Goal: Task Accomplishment & Management: Manage account settings

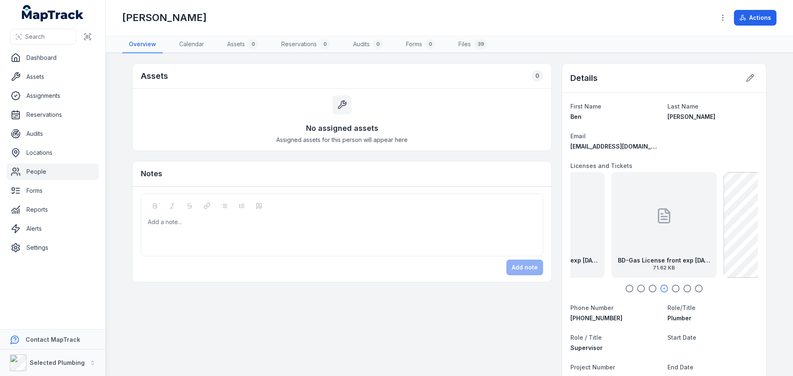
drag, startPoint x: 660, startPoint y: 247, endPoint x: 735, endPoint y: 241, distance: 75.0
click at [717, 241] on div "BD-Gas License front exp [DATE] 71.62 KB" at bounding box center [664, 225] width 106 height 106
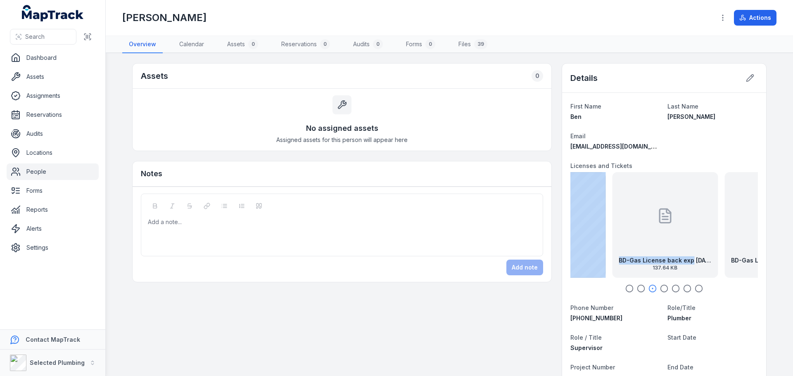
drag, startPoint x: 678, startPoint y: 244, endPoint x: 737, endPoint y: 241, distance: 59.1
click at [718, 241] on div "BD-Gas License back exp [DATE] 137.64 KB" at bounding box center [665, 225] width 106 height 106
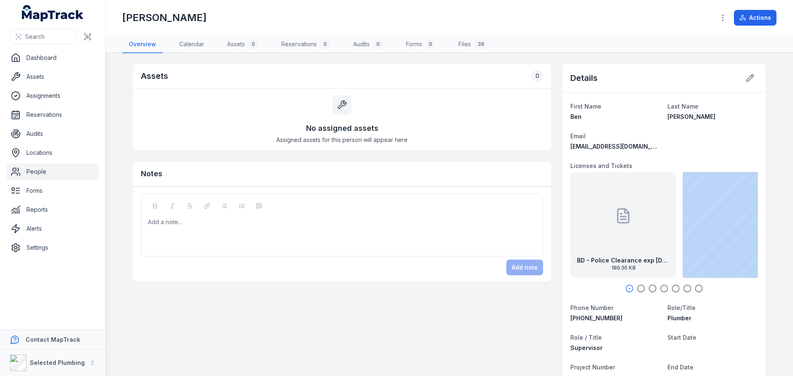
click at [640, 288] on icon "button" at bounding box center [641, 289] width 8 height 8
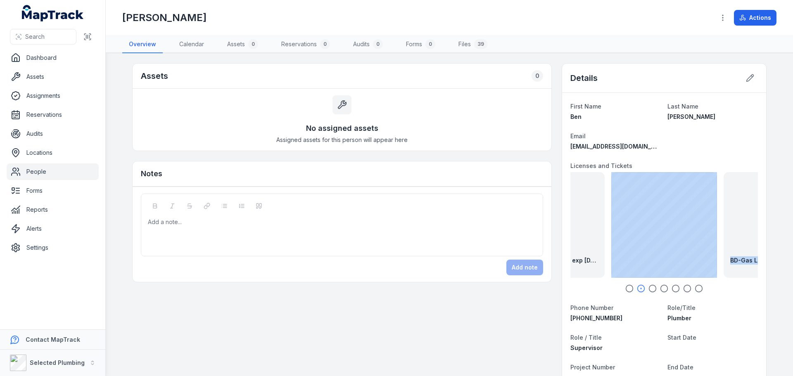
click at [648, 287] on icon "button" at bounding box center [652, 289] width 8 height 8
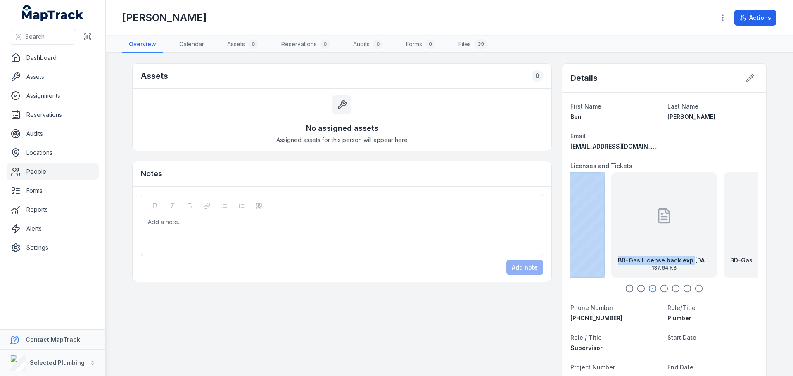
click at [660, 288] on icon "button" at bounding box center [664, 289] width 8 height 8
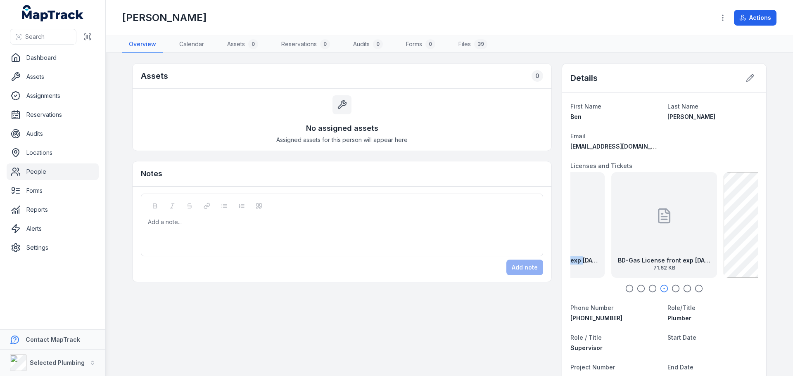
click at [673, 288] on icon "button" at bounding box center [676, 289] width 8 height 8
click at [684, 287] on circle "button" at bounding box center [687, 288] width 7 height 7
click at [675, 249] on div "BD-Drivers Licence [DATE] 344.65 KB" at bounding box center [664, 225] width 106 height 106
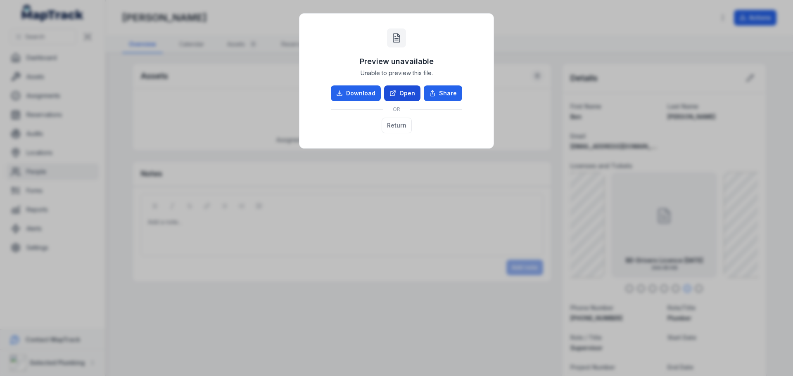
click at [400, 89] on link "Open" at bounding box center [402, 94] width 36 height 16
click at [398, 123] on button "Return" at bounding box center [397, 126] width 30 height 16
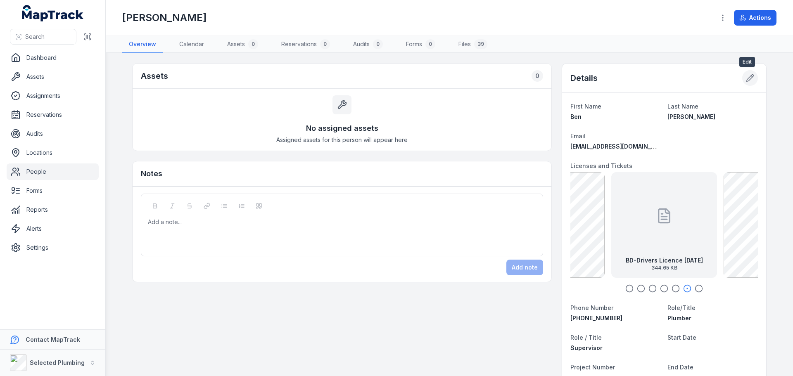
click at [746, 76] on icon at bounding box center [750, 78] width 8 height 8
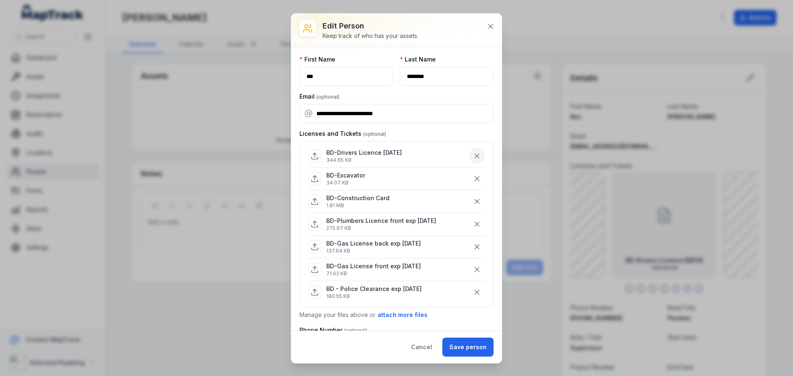
click at [475, 156] on icon "button" at bounding box center [477, 156] width 4 height 4
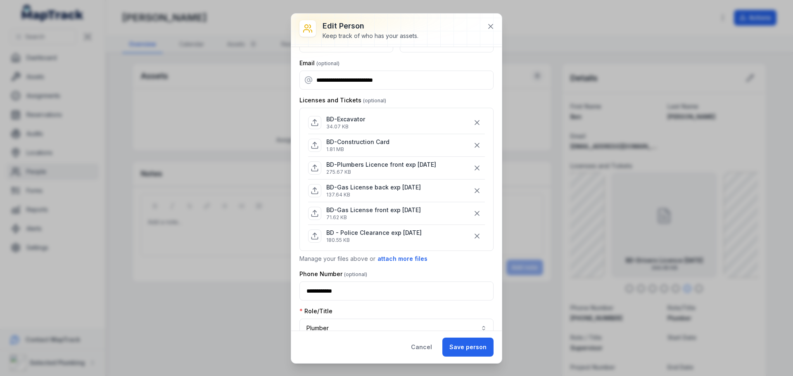
scroll to position [83, 0]
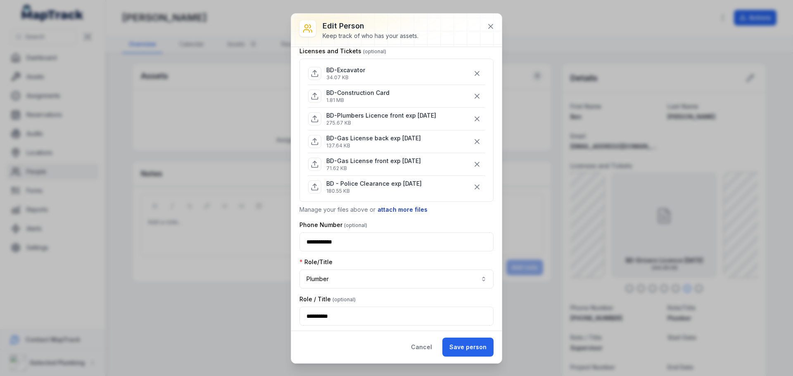
click at [403, 208] on button "attach more files" at bounding box center [402, 209] width 51 height 9
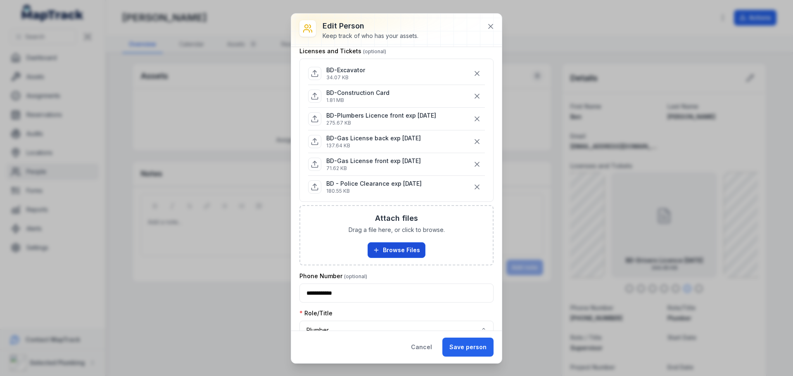
click at [396, 249] on button "Browse Files" at bounding box center [397, 250] width 58 height 16
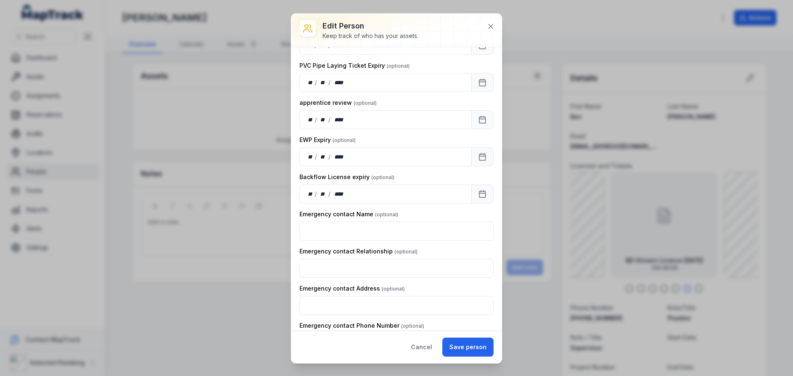
scroll to position [1062, 0]
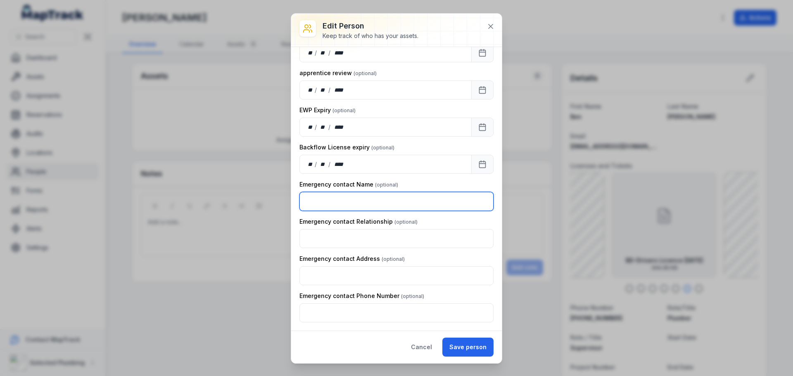
click at [368, 200] on input "text" at bounding box center [396, 201] width 194 height 19
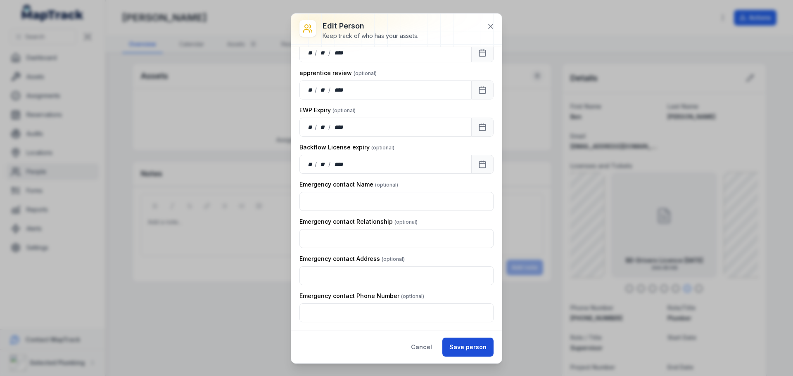
click at [466, 346] on button "Save person" at bounding box center [467, 347] width 51 height 19
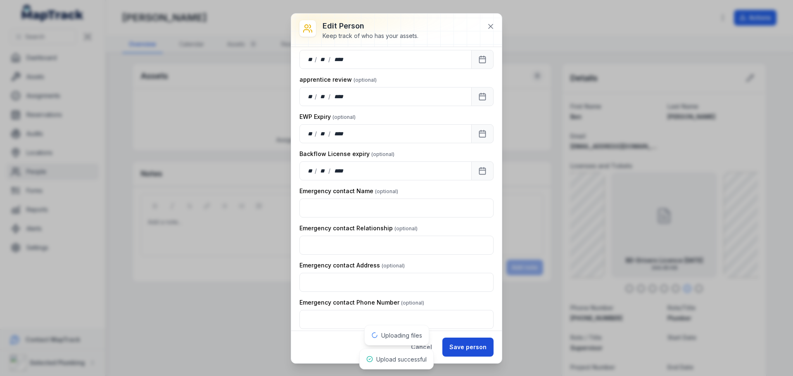
scroll to position [1069, 0]
